Goal: Information Seeking & Learning: Learn about a topic

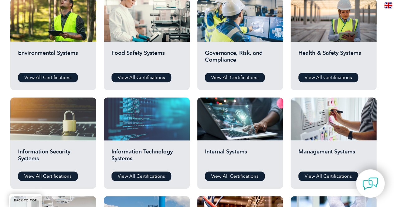
scroll to position [249, 0]
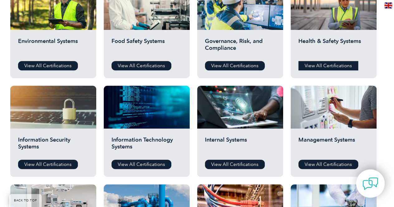
click at [322, 64] on link "View All Certifications" at bounding box center [329, 65] width 60 height 9
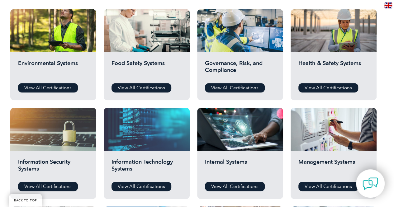
scroll to position [218, 0]
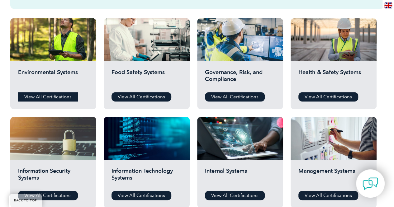
click at [51, 95] on link "View All Certifications" at bounding box center [48, 96] width 60 height 9
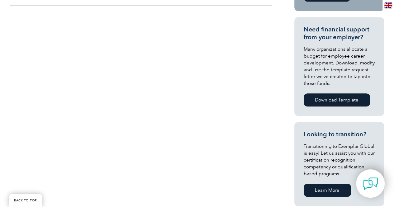
scroll to position [62, 0]
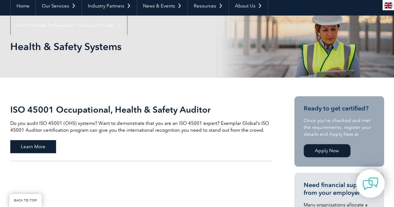
click at [46, 142] on span "Learn More" at bounding box center [33, 146] width 46 height 13
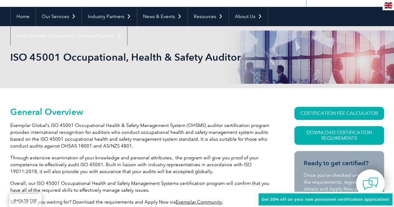
scroll to position [125, 0]
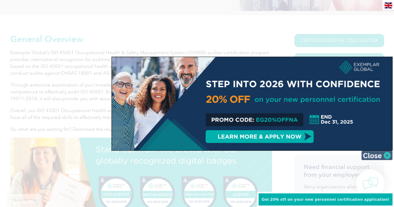
click at [384, 156] on img at bounding box center [377, 155] width 31 height 9
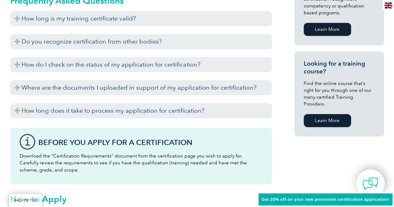
scroll to position [437, 0]
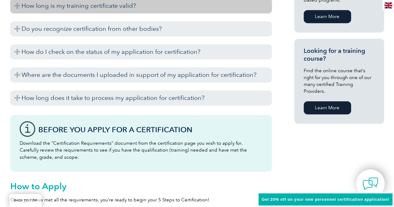
click at [122, 4] on h3 "How long is my training certificate valid?" at bounding box center [141, 5] width 262 height 15
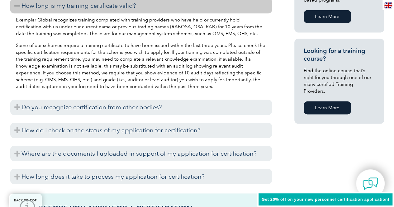
click at [123, 7] on h3 "How long is my training certificate valid?" at bounding box center [141, 5] width 262 height 15
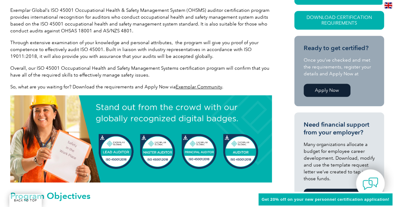
scroll to position [170, 0]
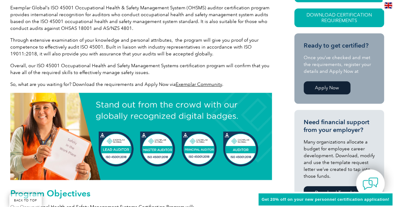
click at [335, 89] on link "Apply Now" at bounding box center [327, 87] width 47 height 13
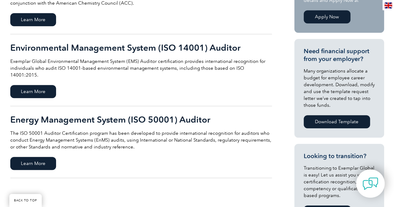
scroll to position [156, 0]
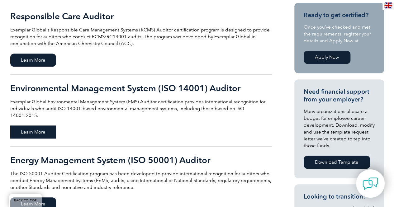
click at [46, 126] on span "Learn More" at bounding box center [33, 132] width 46 height 13
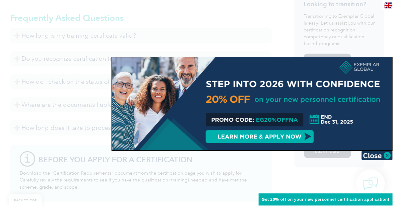
scroll to position [405, 0]
click at [292, 137] on div at bounding box center [252, 104] width 281 height 94
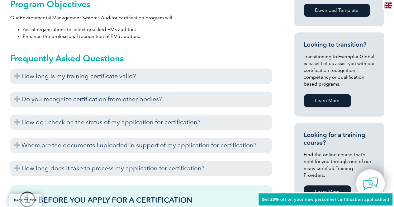
scroll to position [374, 0]
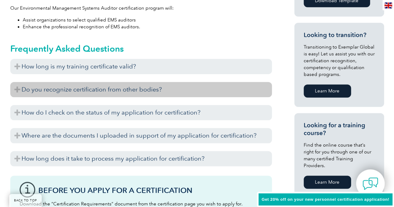
click at [137, 88] on h3 "Do you recognize certification from other bodies?" at bounding box center [141, 89] width 262 height 15
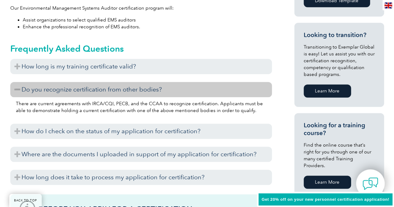
click at [77, 88] on h3 "Do you recognize certification from other bodies?" at bounding box center [141, 89] width 262 height 15
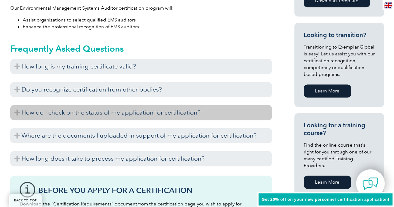
click at [97, 118] on h3 "How do I check on the status of my application for certification?" at bounding box center [141, 112] width 262 height 15
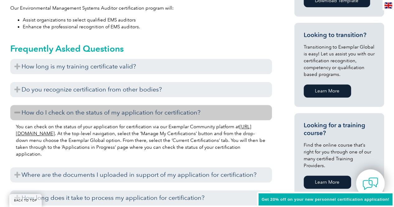
click at [97, 118] on h3 "How do I check on the status of my application for certification?" at bounding box center [141, 112] width 262 height 15
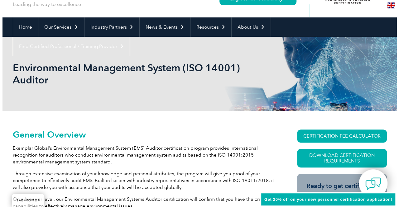
scroll to position [75, 0]
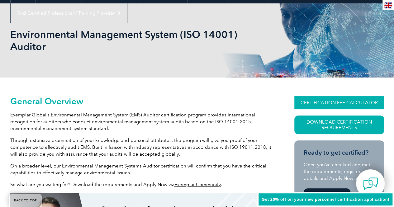
click at [346, 101] on link "CERTIFICATION FEE CALCULATOR" at bounding box center [340, 102] width 90 height 13
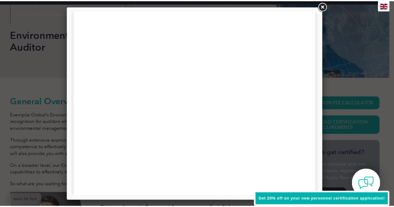
scroll to position [80, 0]
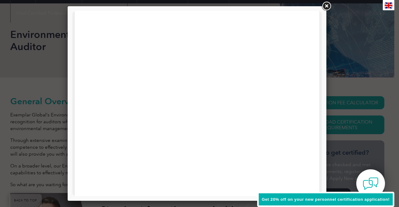
click at [329, 9] on link at bounding box center [326, 6] width 11 height 11
